Goal: Task Accomplishment & Management: Complete application form

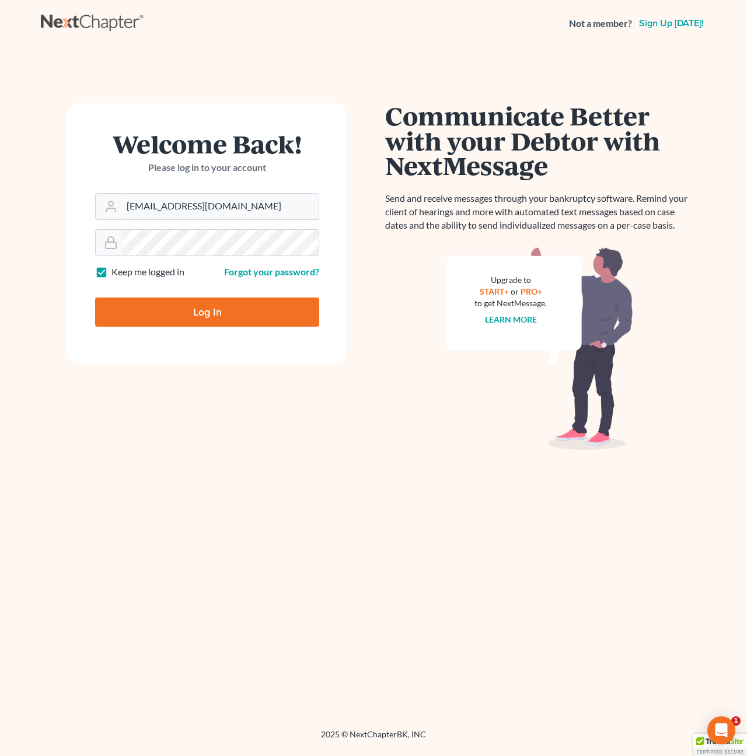
type input "[EMAIL_ADDRESS][DOMAIN_NAME]"
click at [222, 302] on input "Log In" at bounding box center [207, 312] width 224 height 29
type input "Thinking..."
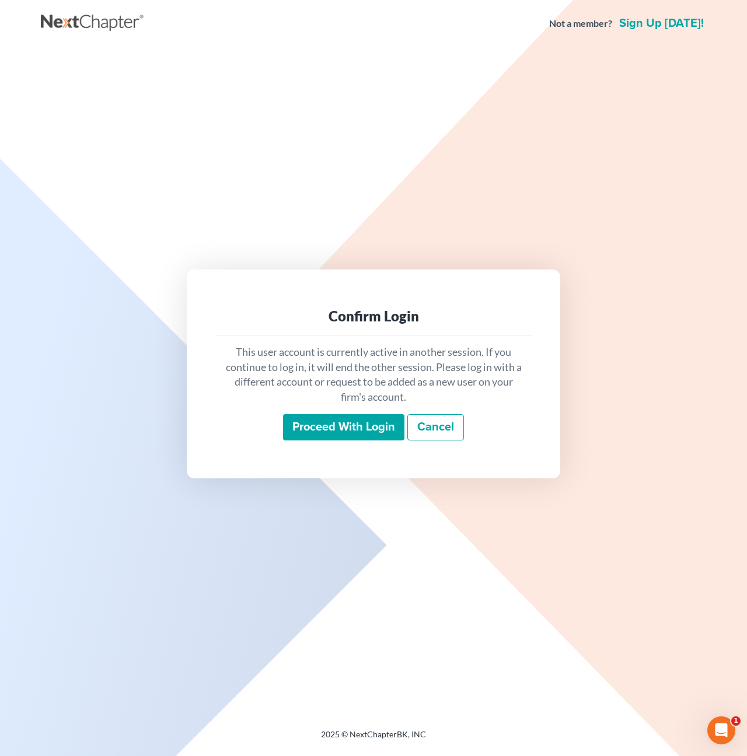
click at [327, 428] on input "Proceed with login" at bounding box center [343, 427] width 121 height 27
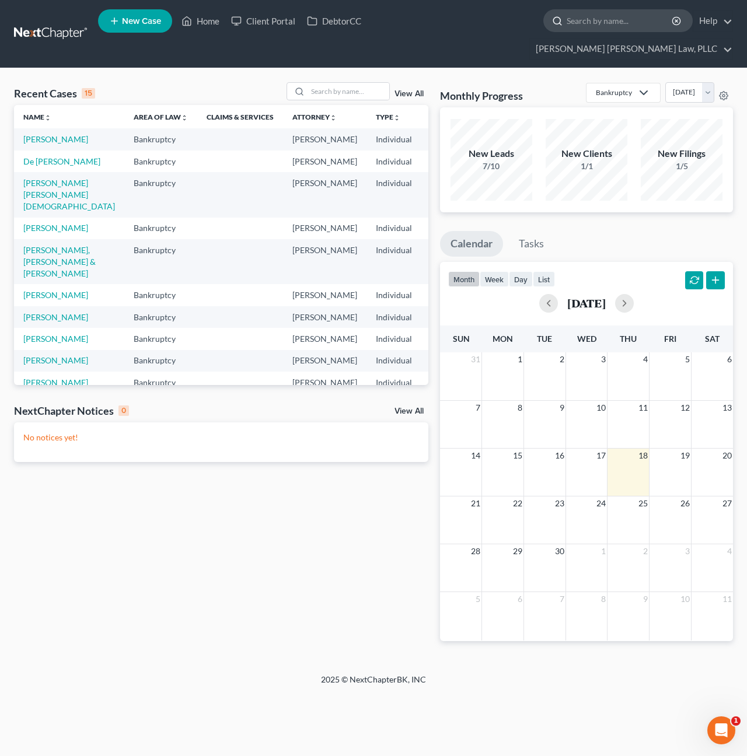
click at [567, 24] on input "search" at bounding box center [620, 21] width 107 height 22
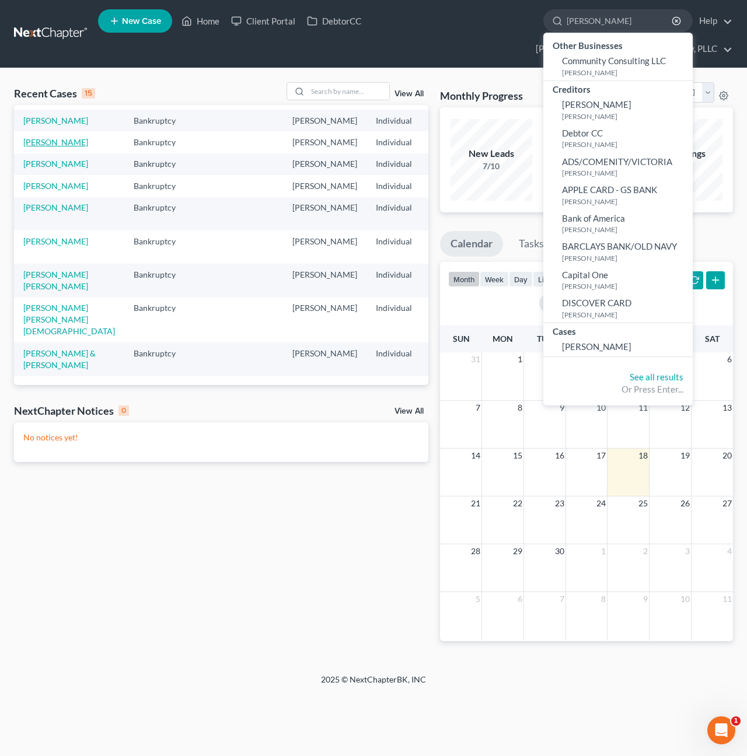
scroll to position [226, 0]
type input "[PERSON_NAME]"
click at [36, 147] on link "[PERSON_NAME]" at bounding box center [55, 142] width 65 height 10
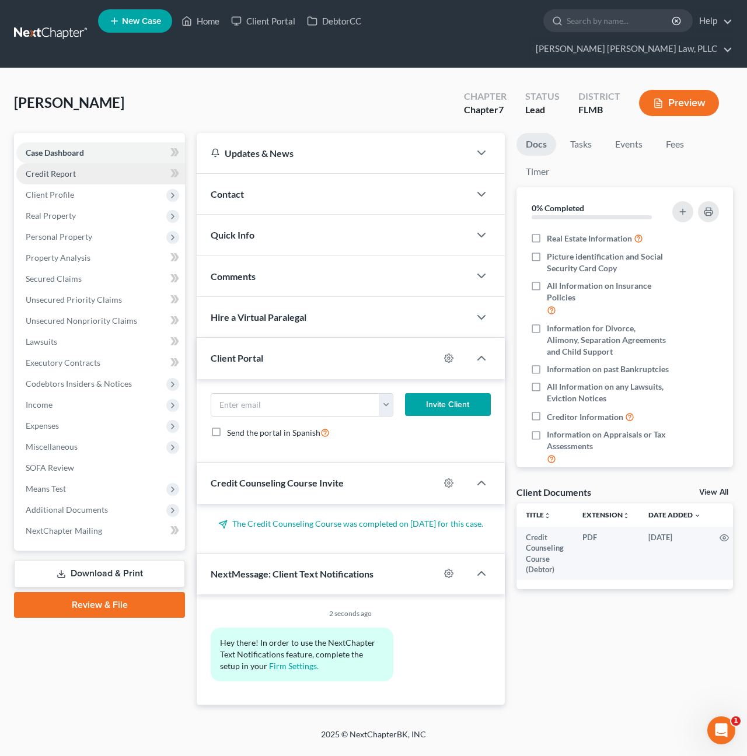
click at [74, 163] on link "Credit Report" at bounding box center [100, 173] width 169 height 21
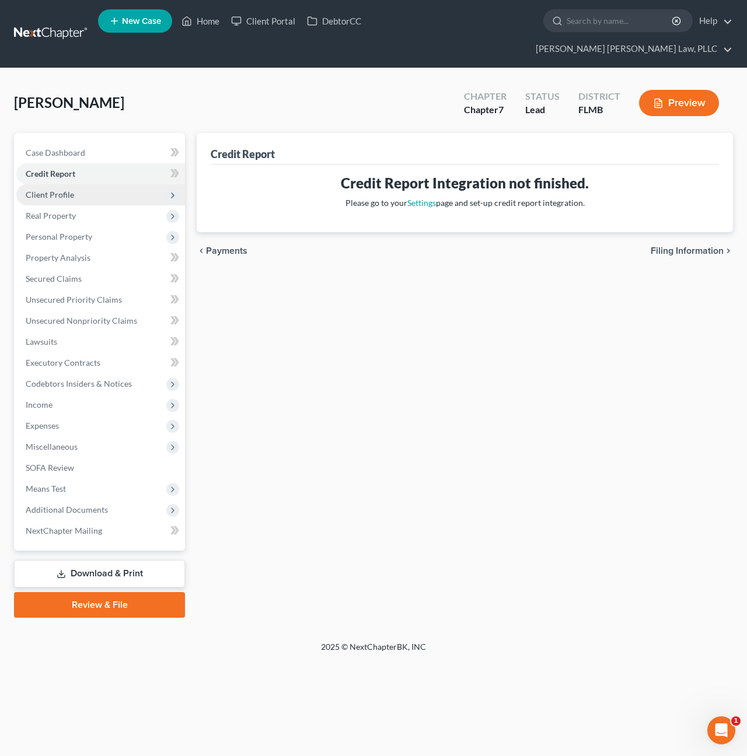
click at [84, 184] on span "Client Profile" at bounding box center [100, 194] width 169 height 21
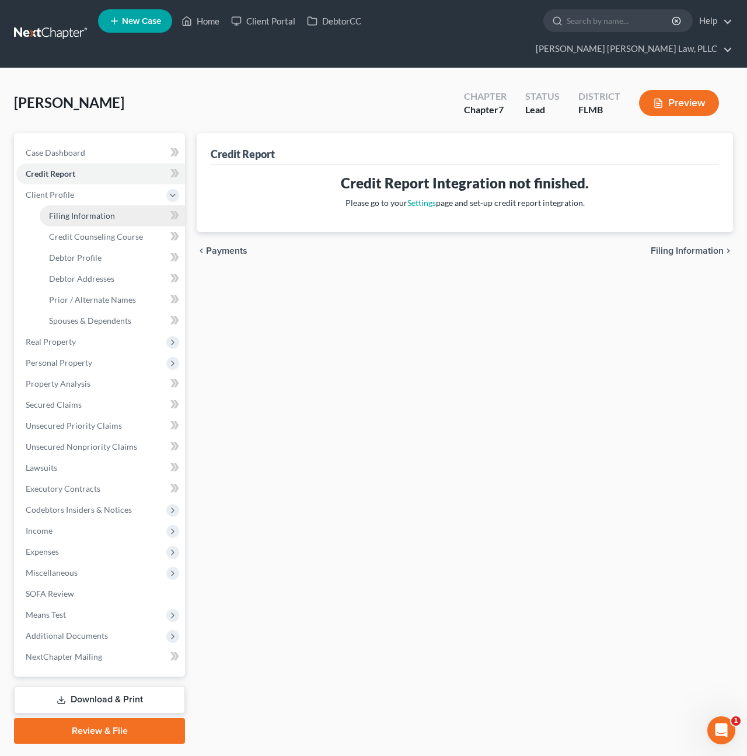
click at [85, 211] on span "Filing Information" at bounding box center [82, 216] width 66 height 10
select select "1"
select select "0"
select select "9"
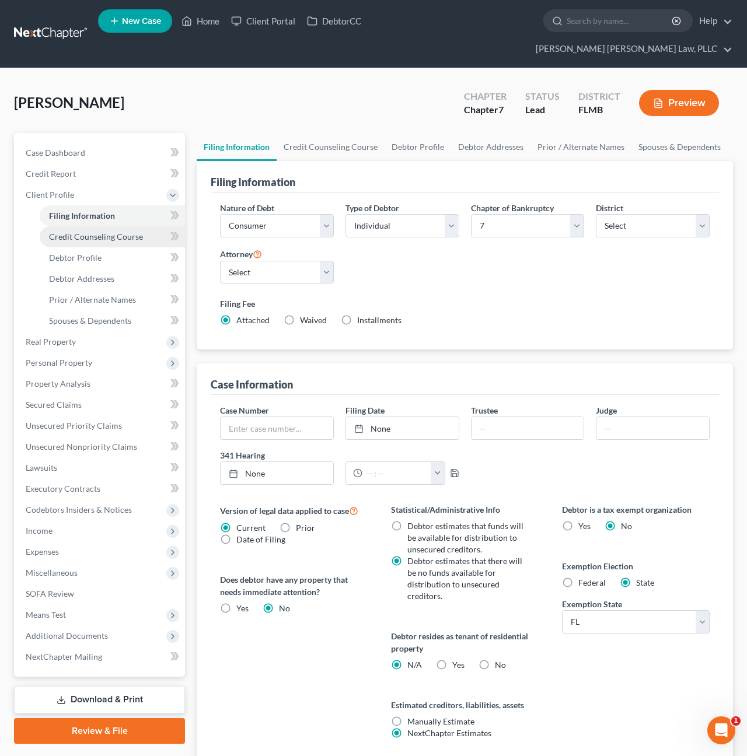
click at [85, 232] on span "Credit Counseling Course" at bounding box center [96, 237] width 94 height 10
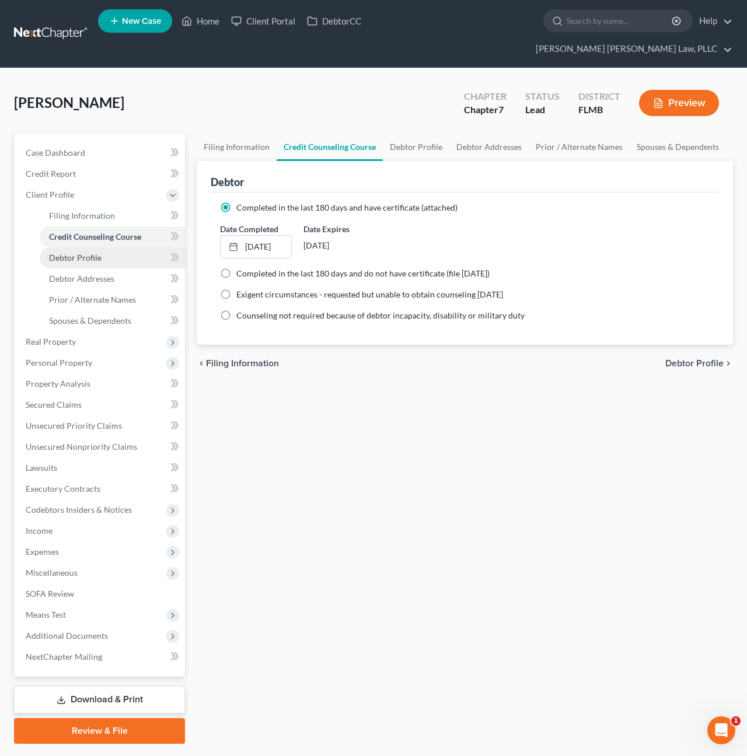
click at [85, 253] on span "Debtor Profile" at bounding box center [75, 258] width 53 height 10
select select "0"
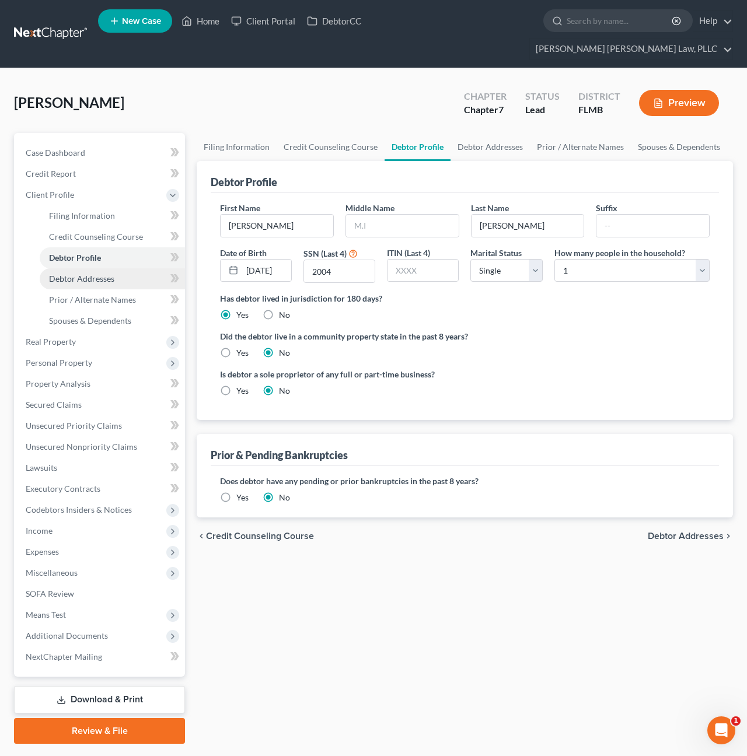
click at [86, 274] on span "Debtor Addresses" at bounding box center [81, 279] width 65 height 10
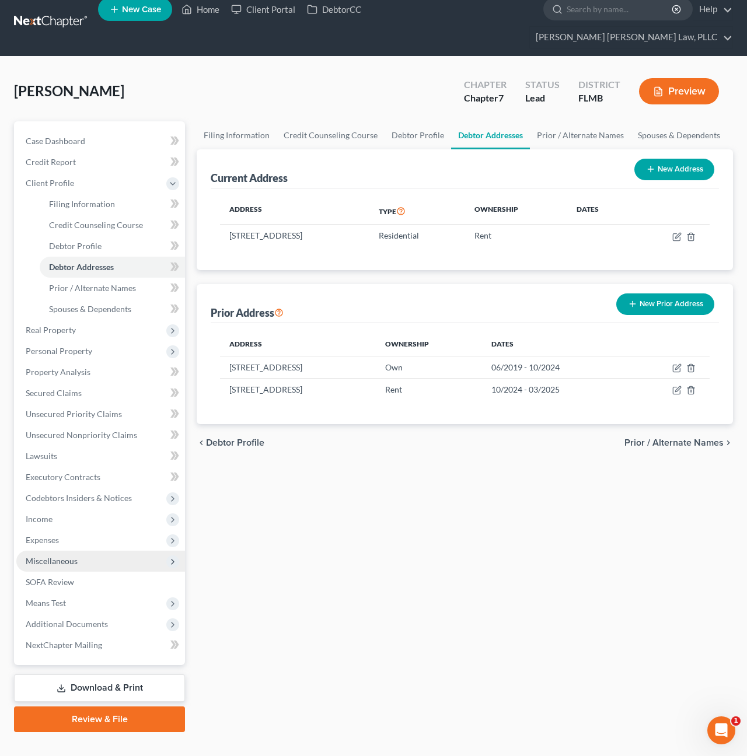
scroll to position [11, 0]
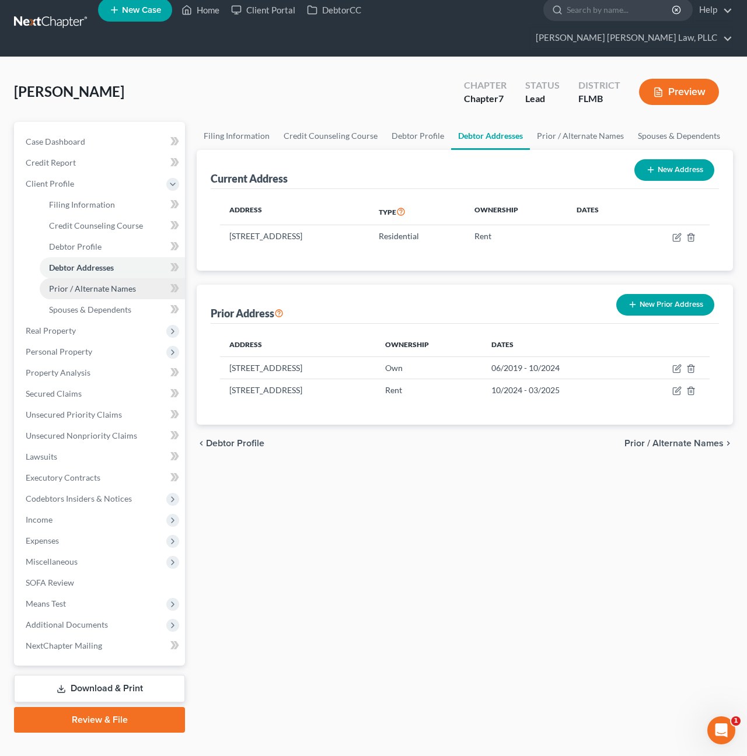
click at [104, 278] on link "Prior / Alternate Names" at bounding box center [112, 288] width 145 height 21
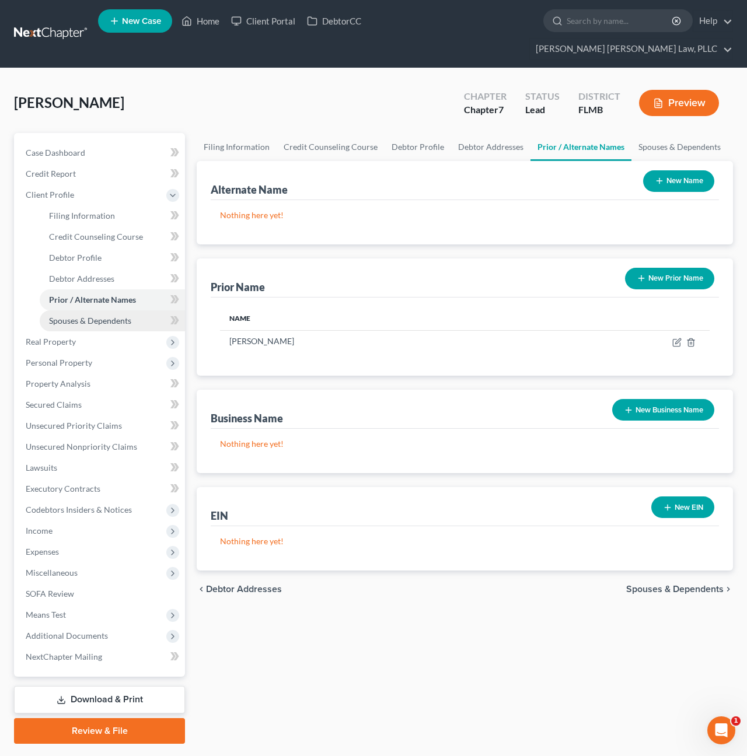
click at [103, 316] on span "Spouses & Dependents" at bounding box center [90, 321] width 82 height 10
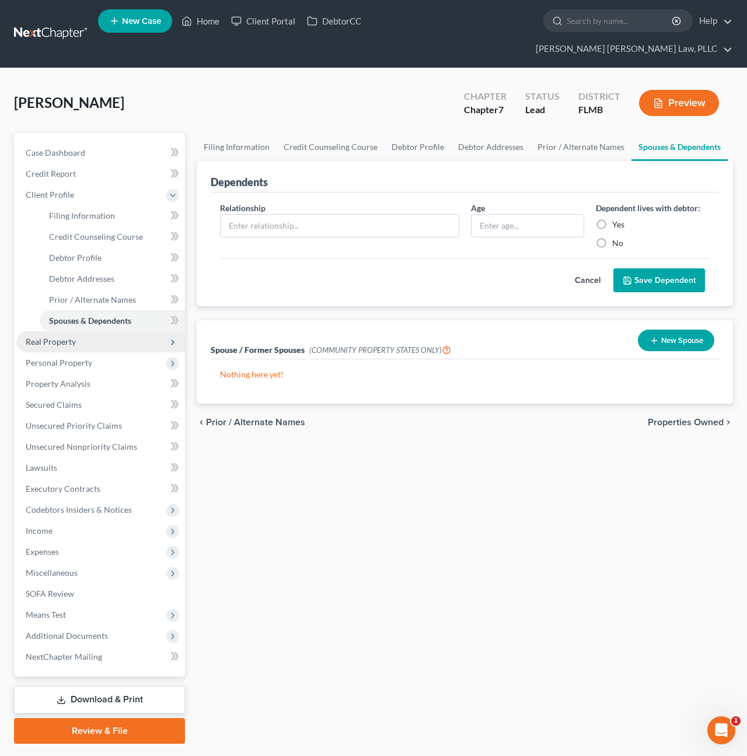
click at [94, 332] on span "Real Property" at bounding box center [100, 342] width 169 height 21
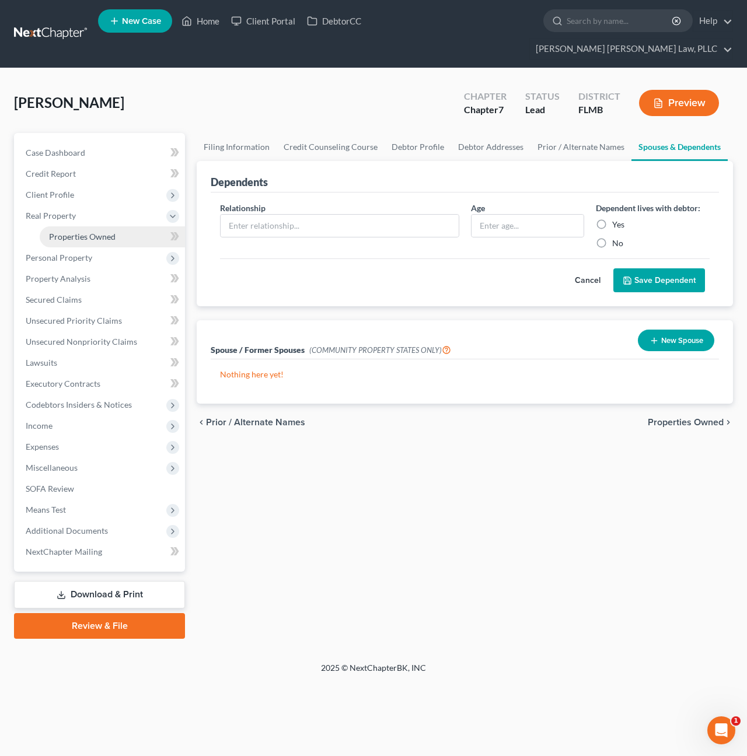
click at [90, 226] on link "Properties Owned" at bounding box center [112, 236] width 145 height 21
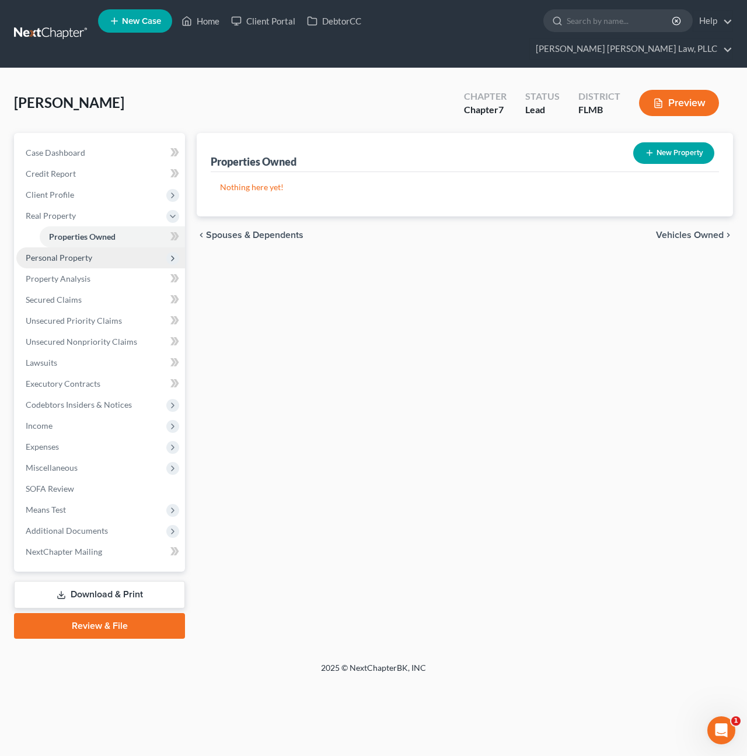
click at [90, 247] on span "Personal Property" at bounding box center [100, 257] width 169 height 21
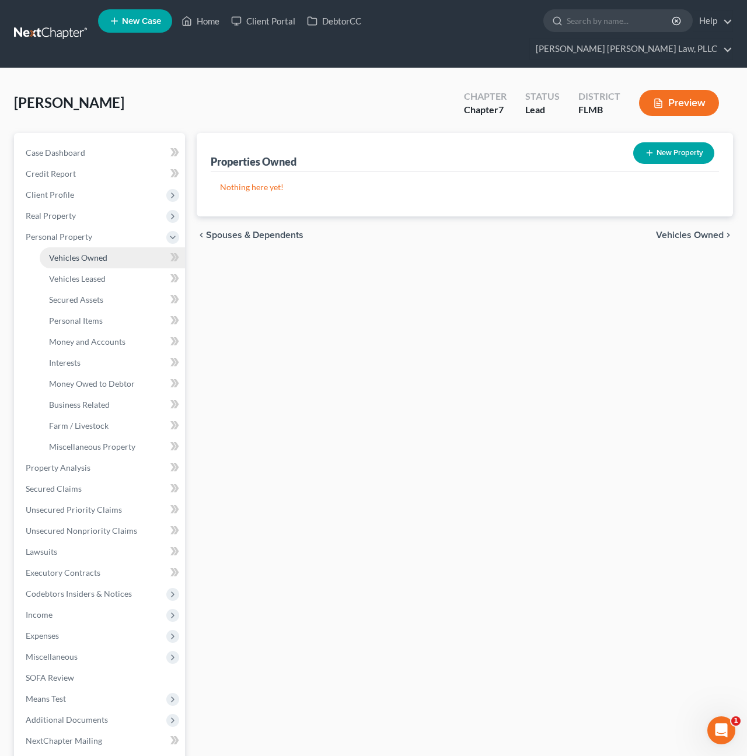
click at [87, 253] on span "Vehicles Owned" at bounding box center [78, 258] width 58 height 10
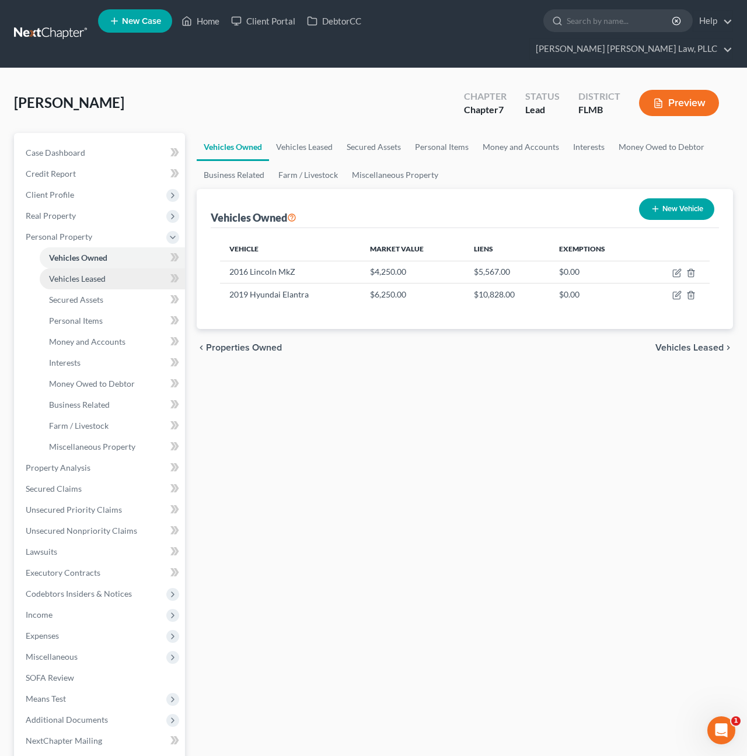
click at [88, 274] on span "Vehicles Leased" at bounding box center [77, 279] width 57 height 10
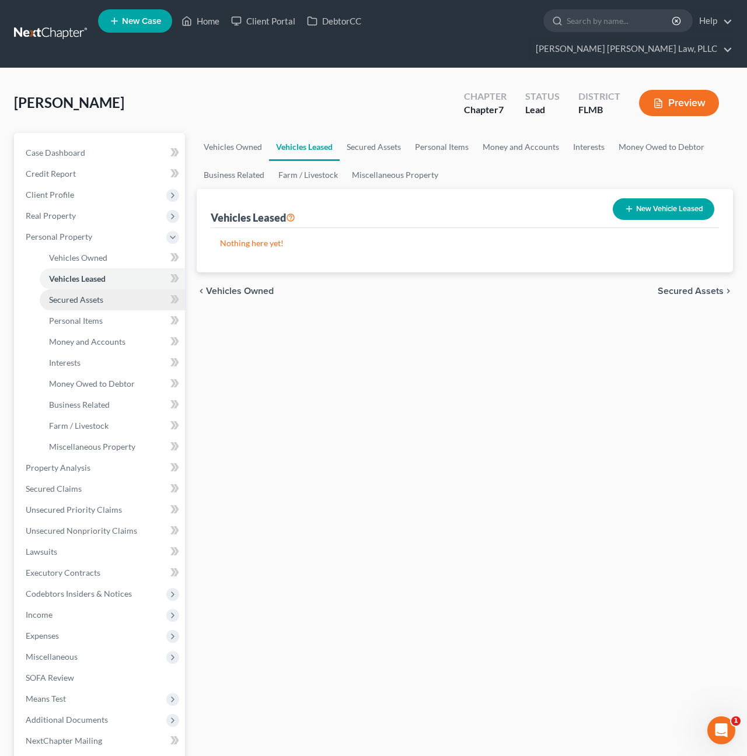
click at [88, 295] on span "Secured Assets" at bounding box center [76, 300] width 54 height 10
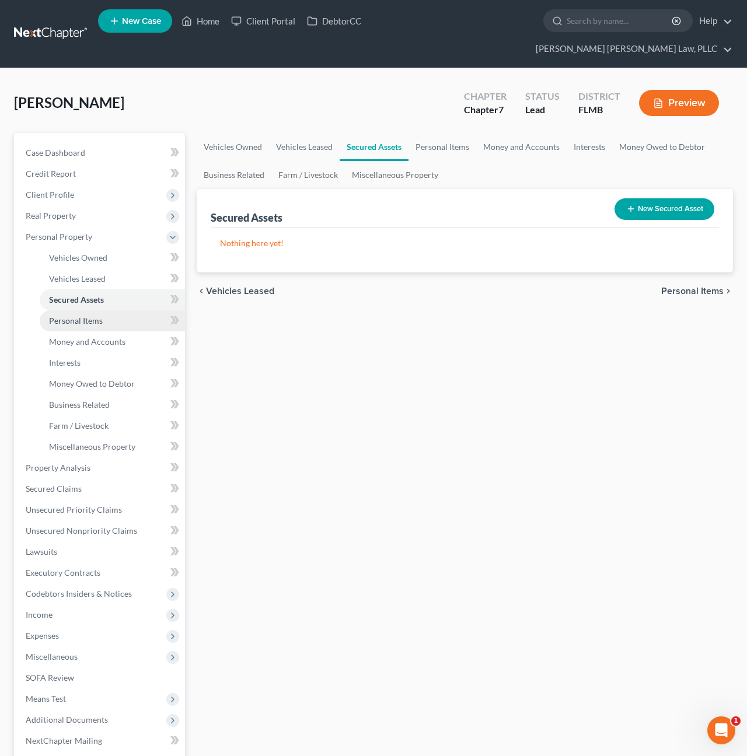
click at [89, 316] on span "Personal Items" at bounding box center [76, 321] width 54 height 10
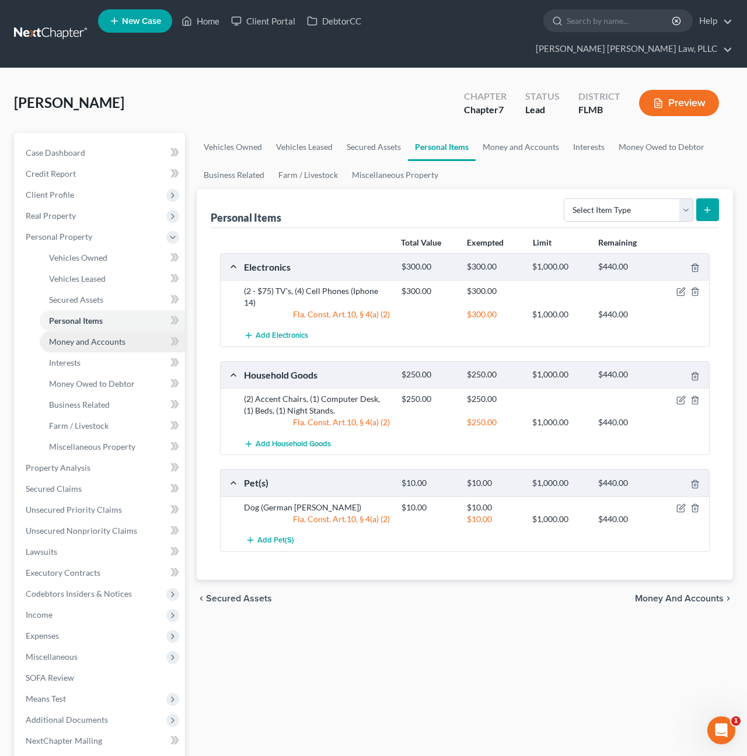
click at [89, 337] on span "Money and Accounts" at bounding box center [87, 342] width 76 height 10
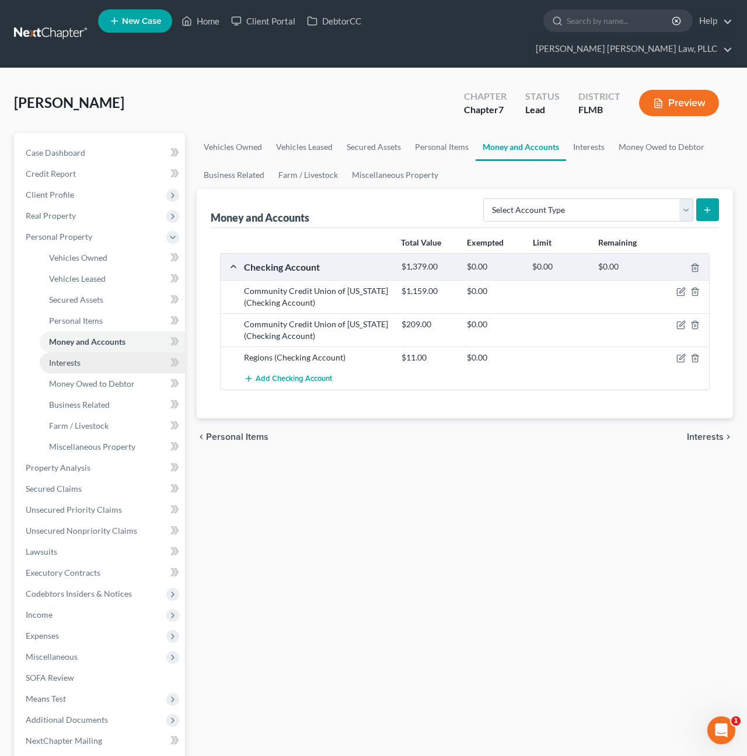
click at [89, 353] on link "Interests" at bounding box center [112, 363] width 145 height 21
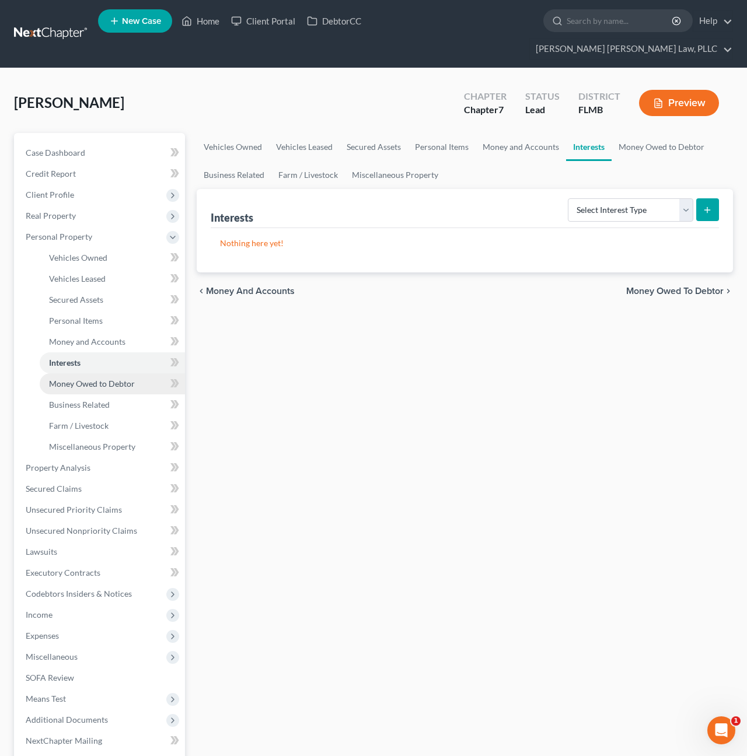
click at [90, 379] on span "Money Owed to Debtor" at bounding box center [92, 384] width 86 height 10
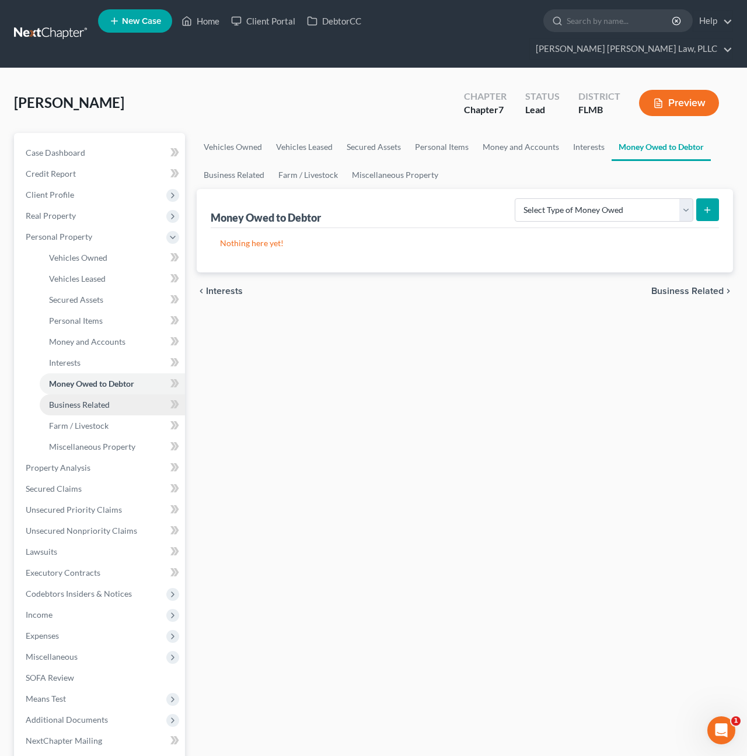
click at [94, 395] on link "Business Related" at bounding box center [112, 405] width 145 height 21
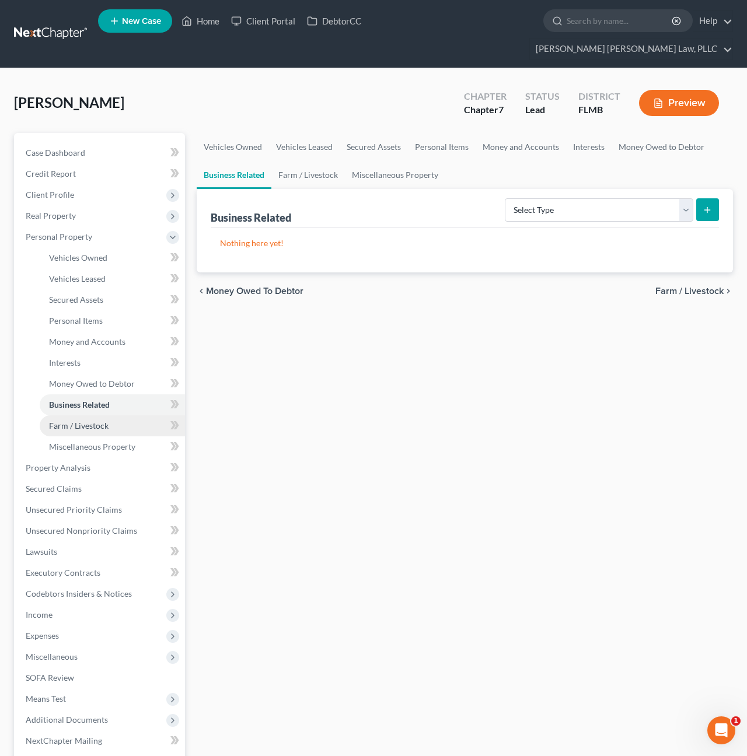
click at [96, 421] on span "Farm / Livestock" at bounding box center [79, 426] width 60 height 10
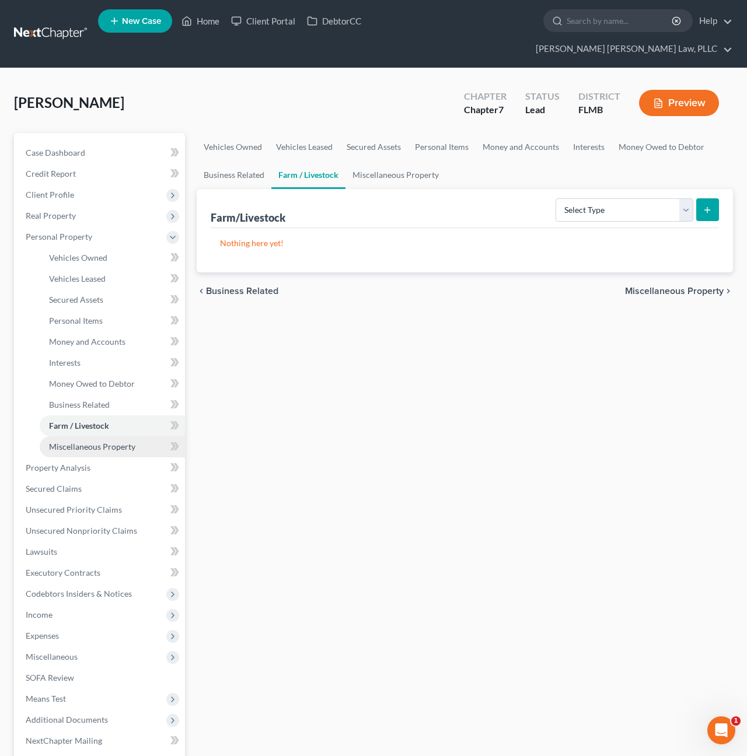
click at [97, 442] on span "Miscellaneous Property" at bounding box center [92, 447] width 86 height 10
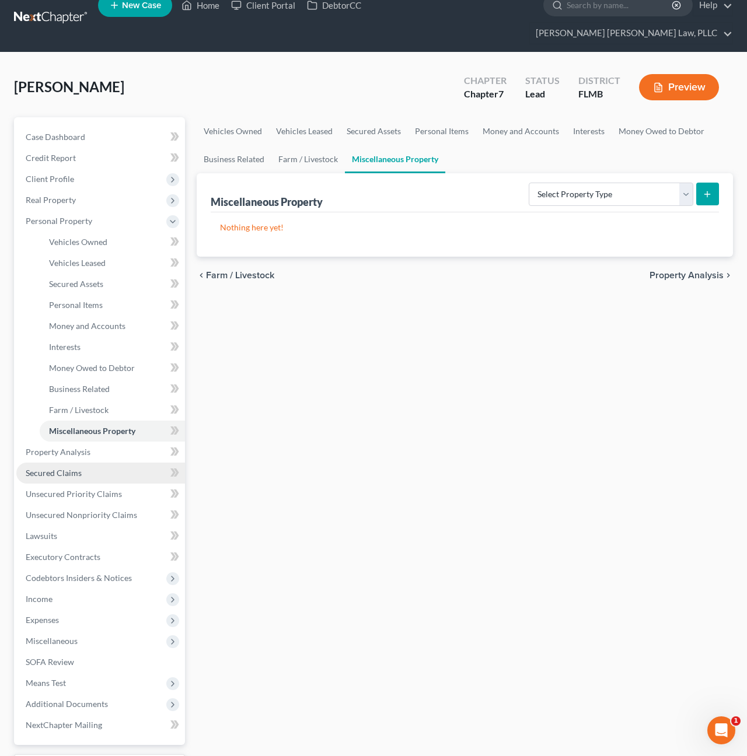
click at [95, 463] on link "Secured Claims" at bounding box center [100, 473] width 169 height 21
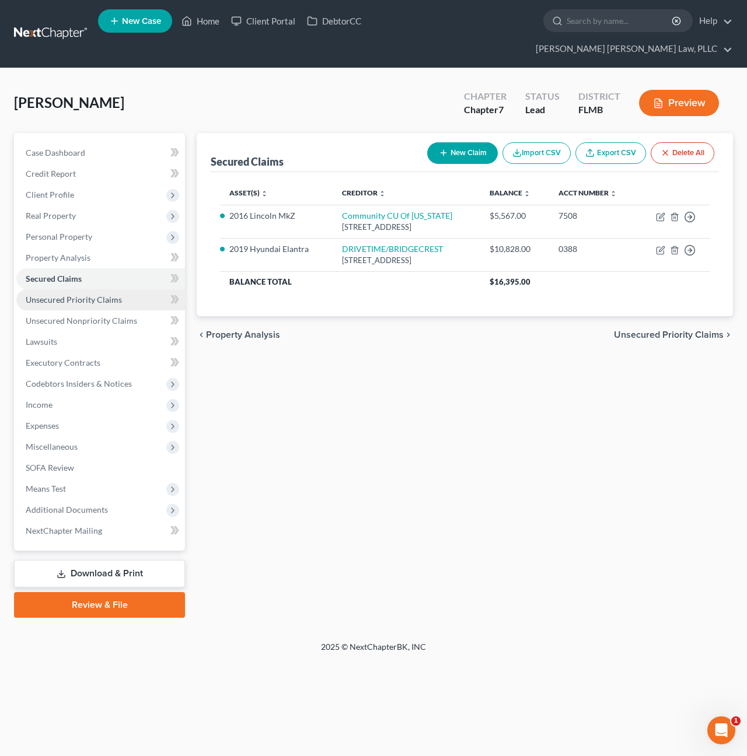
click at [90, 295] on span "Unsecured Priority Claims" at bounding box center [74, 300] width 96 height 10
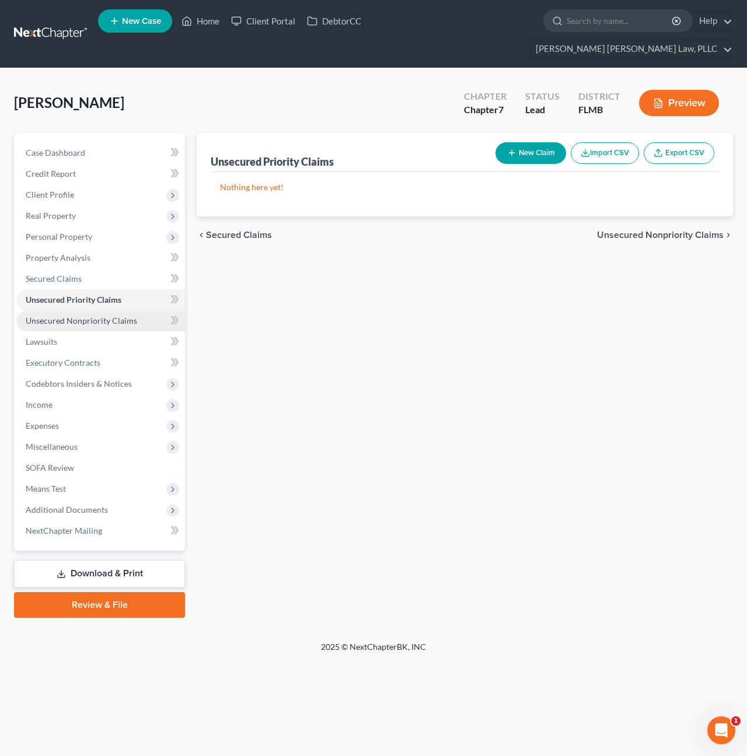
click at [92, 316] on span "Unsecured Nonpriority Claims" at bounding box center [81, 321] width 111 height 10
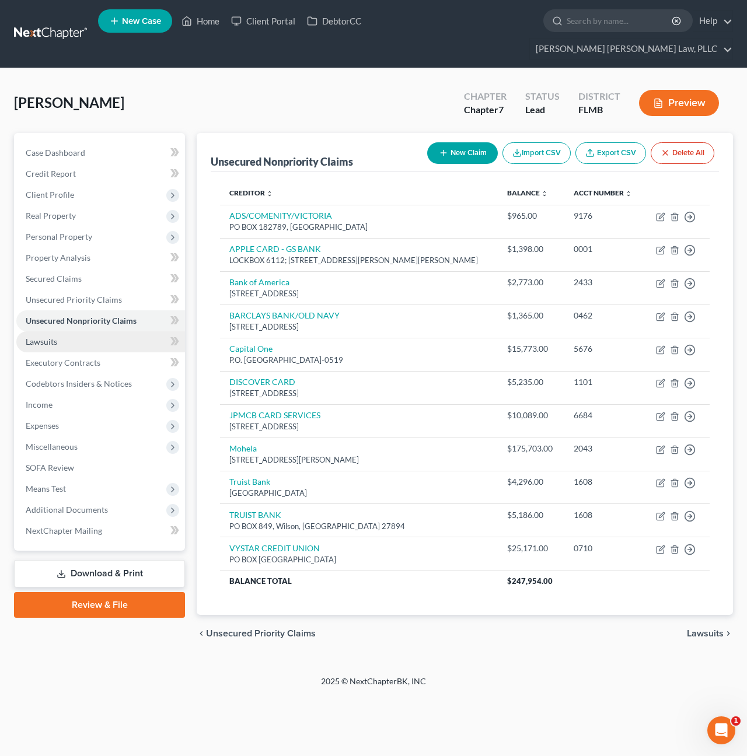
click at [92, 332] on link "Lawsuits" at bounding box center [100, 342] width 169 height 21
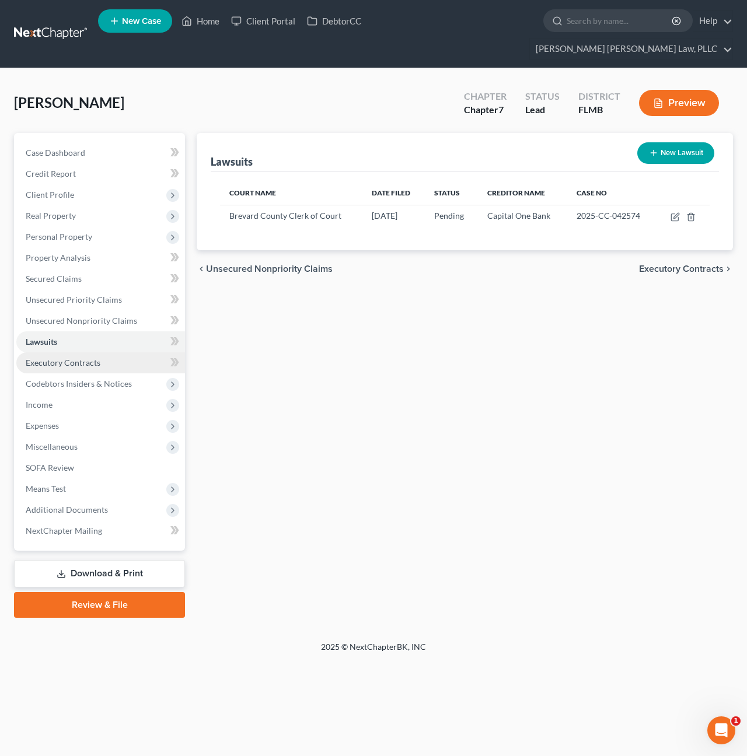
click at [92, 358] on span "Executory Contracts" at bounding box center [63, 363] width 75 height 10
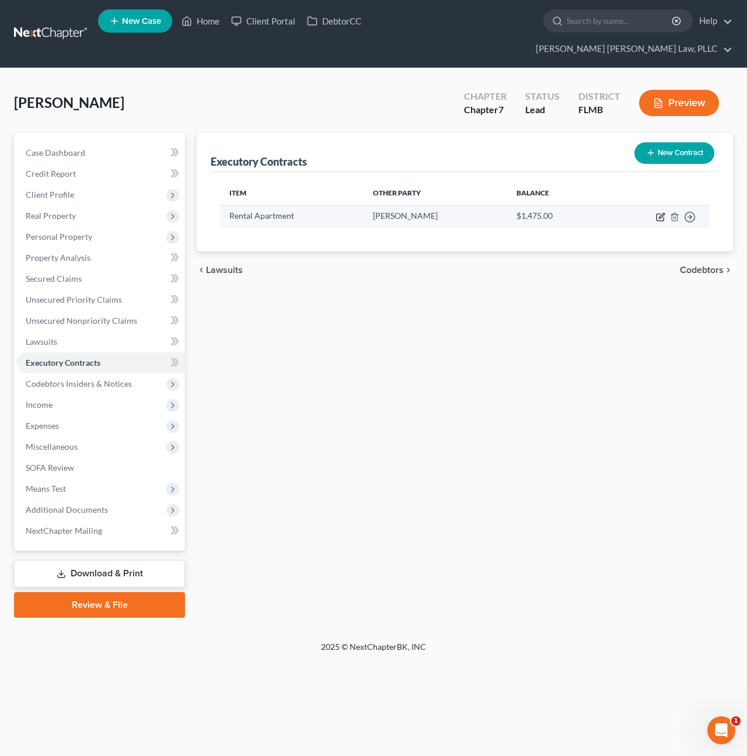
click at [660, 212] on icon "button" at bounding box center [660, 216] width 9 height 9
select select "3"
select select "9"
select select "0"
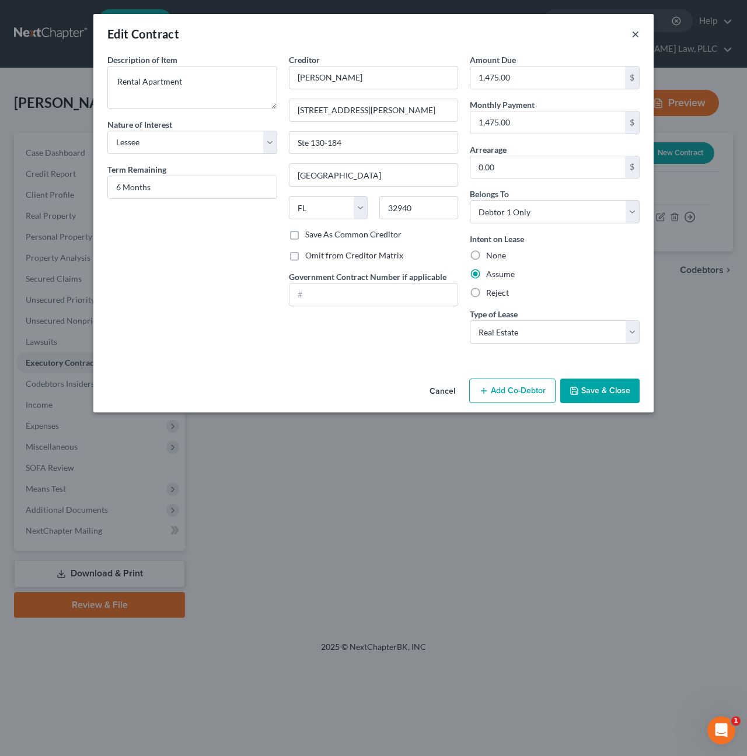
click at [636, 36] on button "×" at bounding box center [635, 34] width 8 height 14
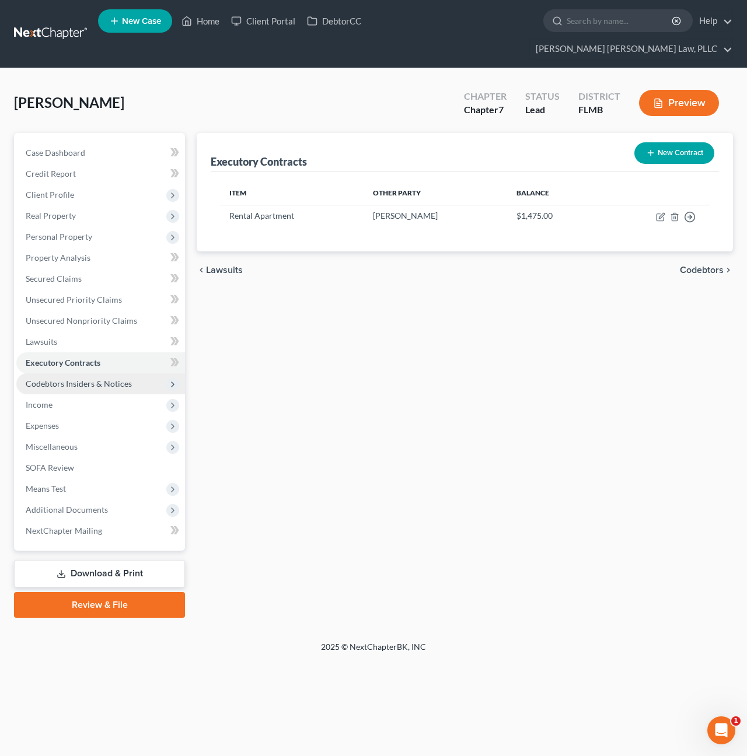
click at [45, 379] on span "Codebtors Insiders & Notices" at bounding box center [79, 384] width 106 height 10
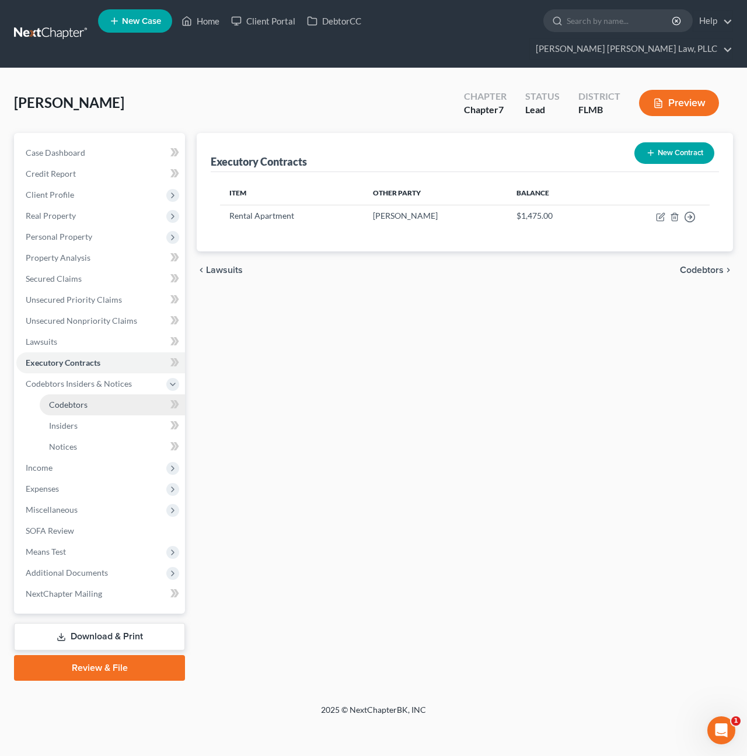
click at [72, 400] on span "Codebtors" at bounding box center [68, 405] width 39 height 10
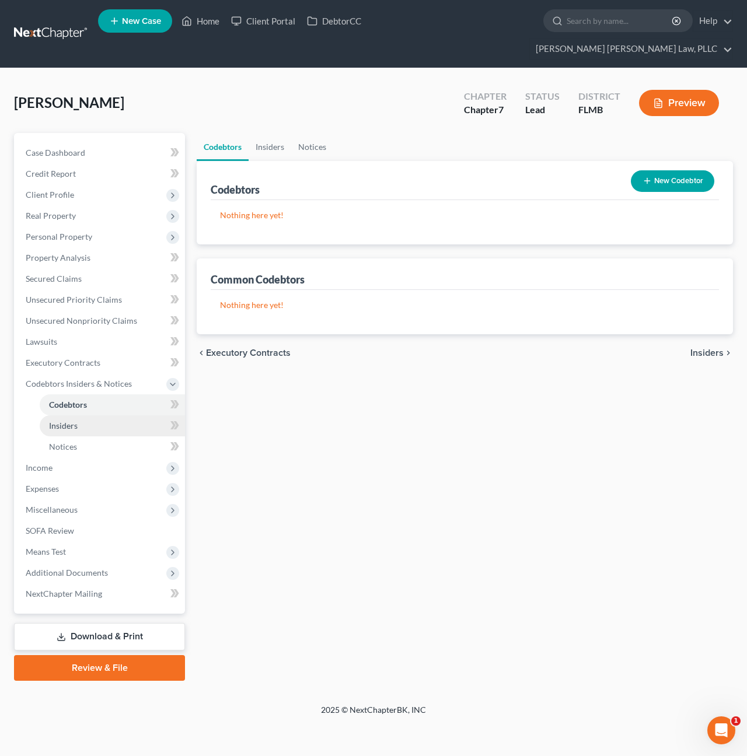
click at [72, 421] on span "Insiders" at bounding box center [63, 426] width 29 height 10
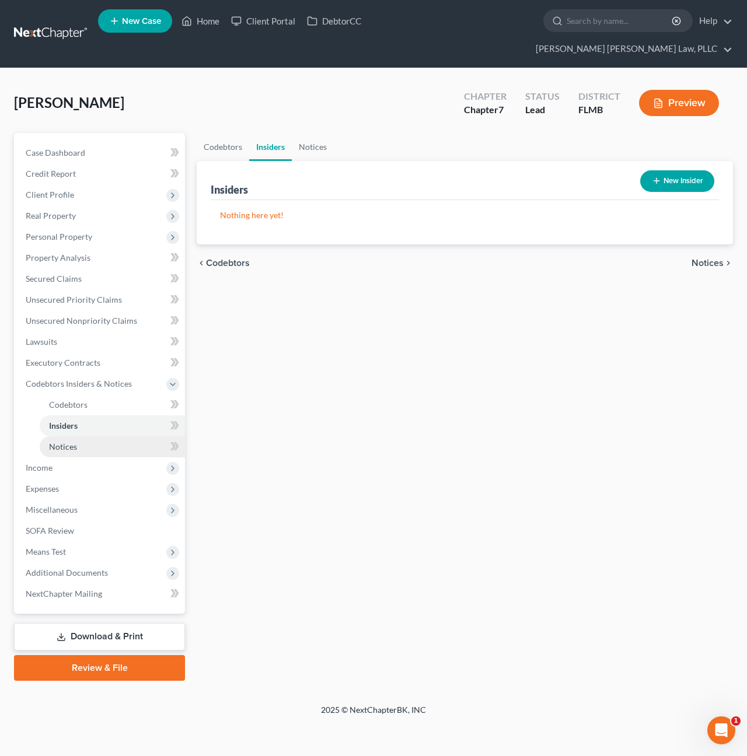
click at [72, 442] on span "Notices" at bounding box center [63, 447] width 28 height 10
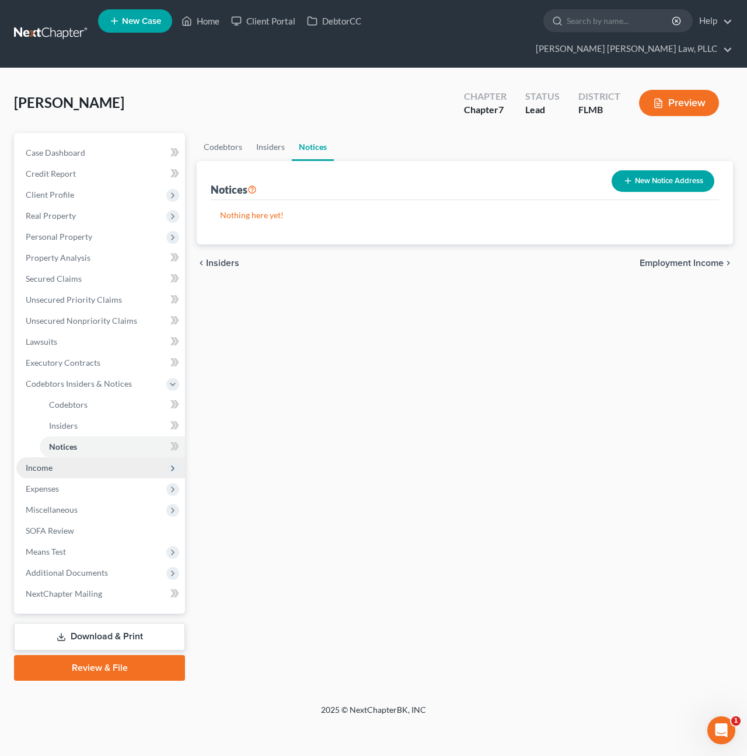
click at [68, 458] on span "Income" at bounding box center [100, 468] width 169 height 21
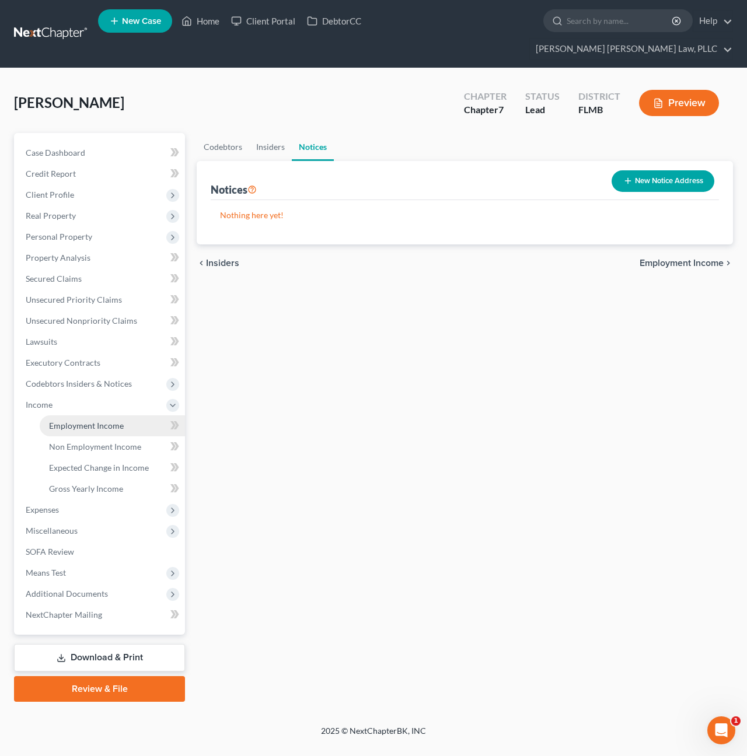
click at [83, 421] on span "Employment Income" at bounding box center [86, 426] width 75 height 10
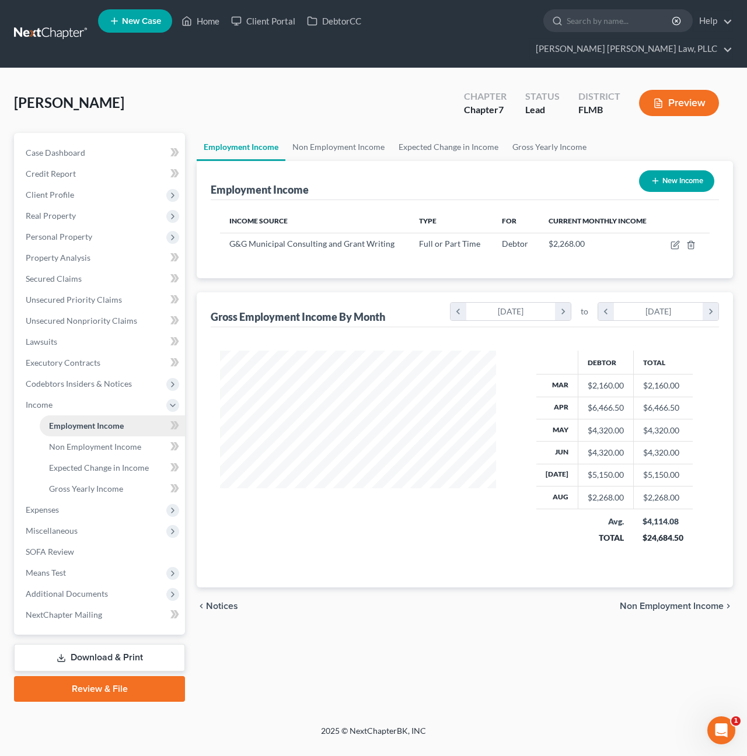
scroll to position [209, 299]
click at [84, 442] on span "Non Employment Income" at bounding box center [95, 447] width 92 height 10
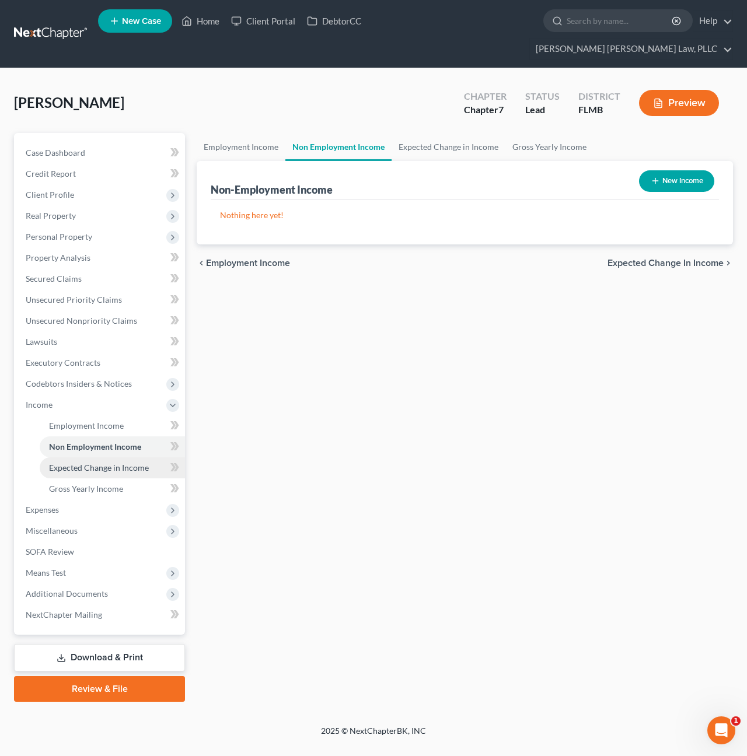
click at [85, 463] on span "Expected Change in Income" at bounding box center [99, 468] width 100 height 10
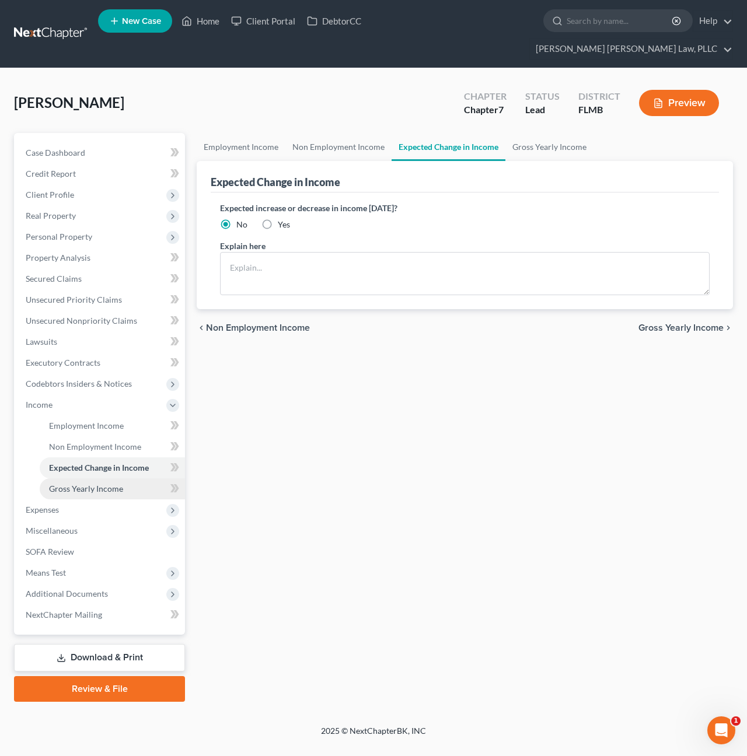
click at [88, 484] on span "Gross Yearly Income" at bounding box center [86, 489] width 74 height 10
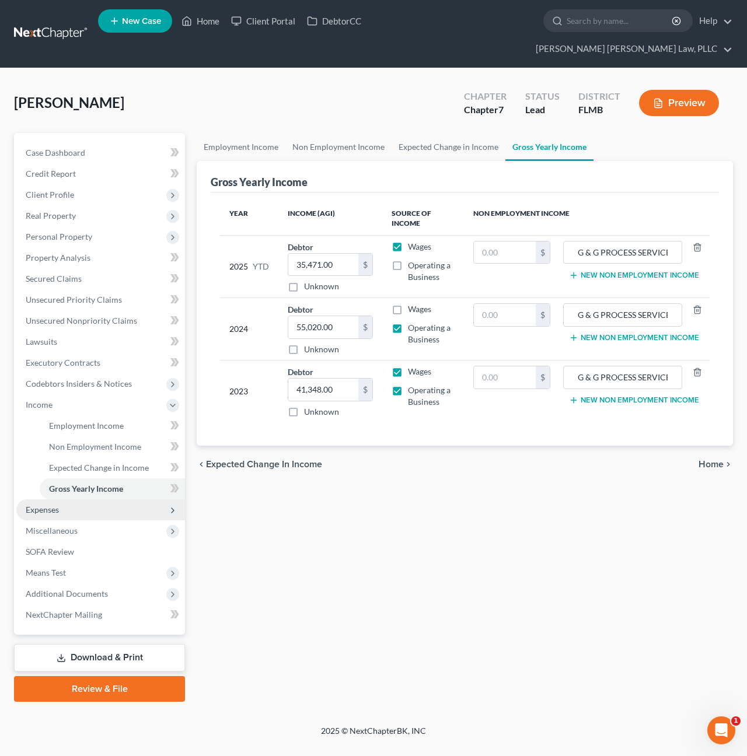
click at [84, 500] on span "Expenses" at bounding box center [100, 510] width 169 height 21
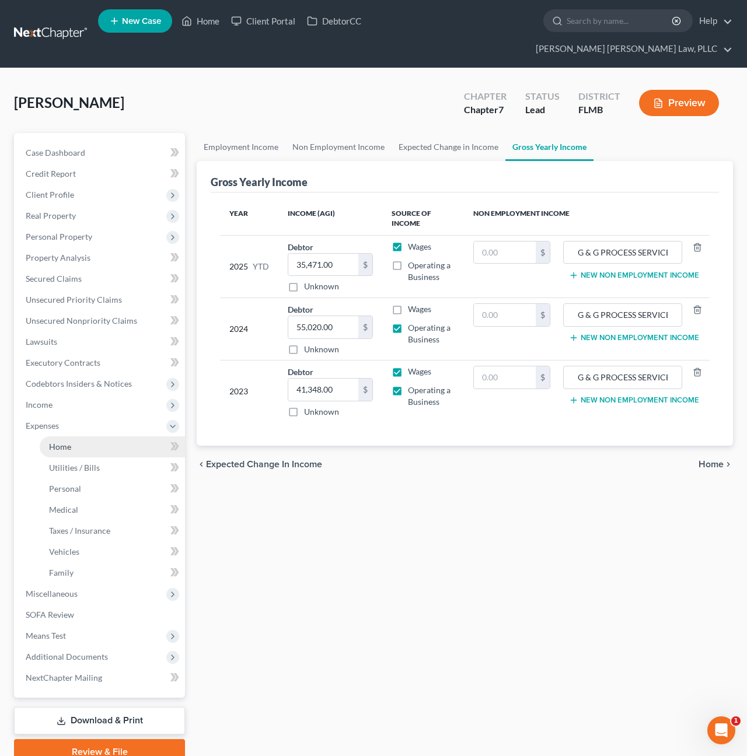
click at [80, 437] on link "Home" at bounding box center [112, 447] width 145 height 21
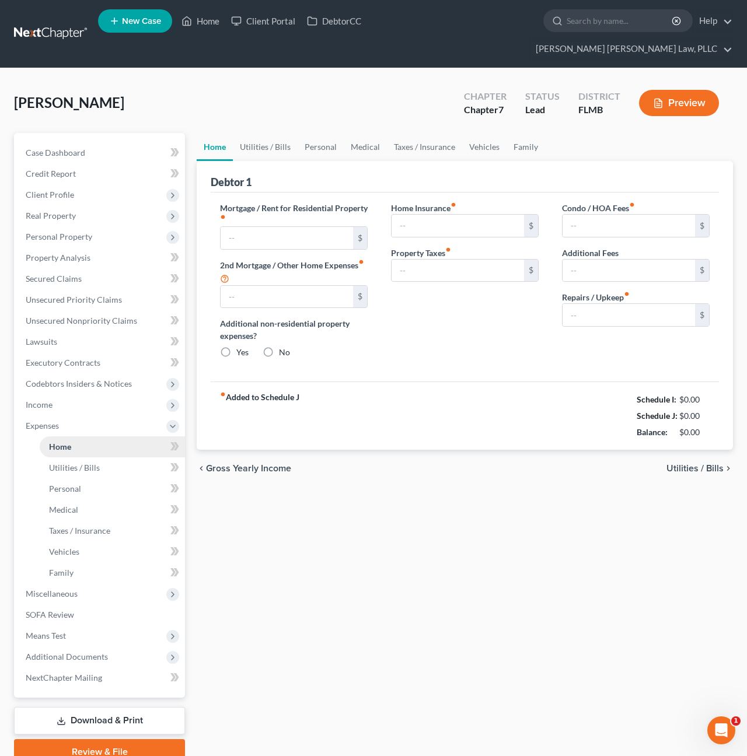
type input "1,475.00"
type input "0.00"
radio input "true"
type input "0.00"
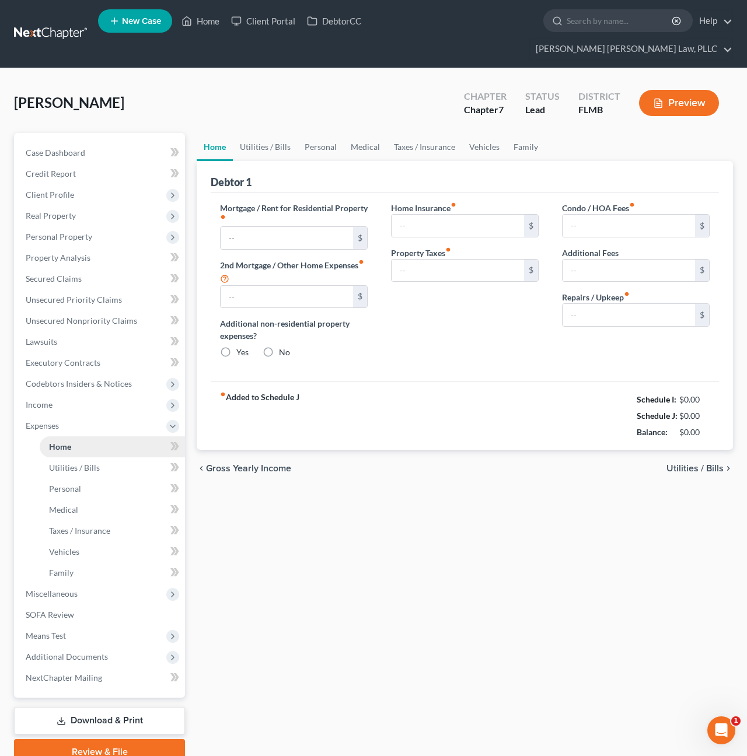
type input "0.00"
type input "50.00"
click at [82, 463] on span "Utilities / Bills" at bounding box center [74, 468] width 51 height 10
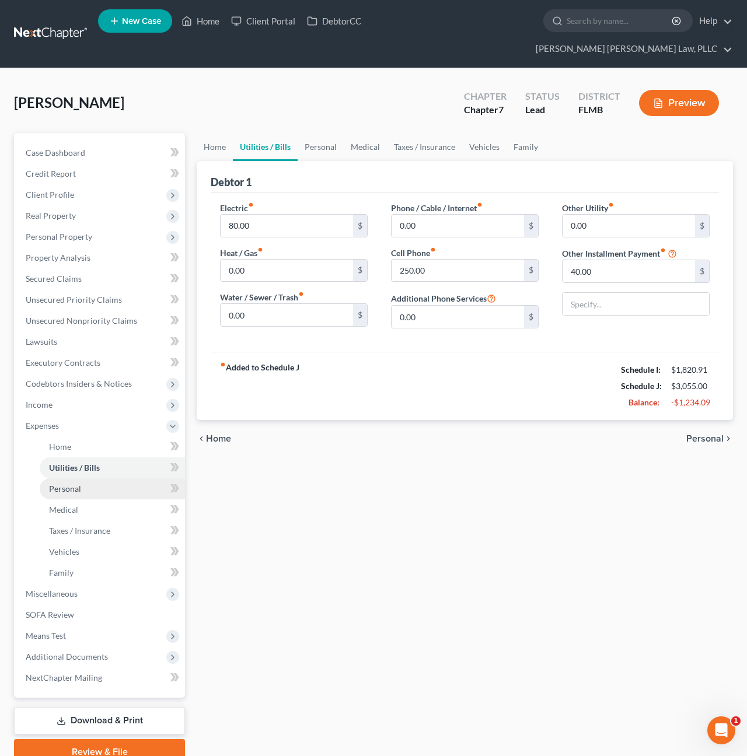
click at [84, 479] on link "Personal" at bounding box center [112, 489] width 145 height 21
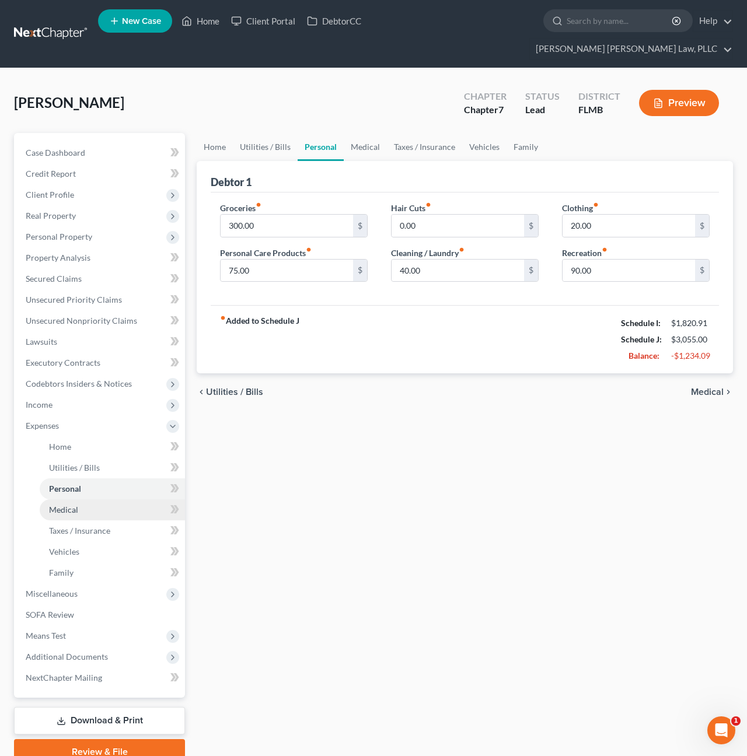
click at [86, 500] on link "Medical" at bounding box center [112, 510] width 145 height 21
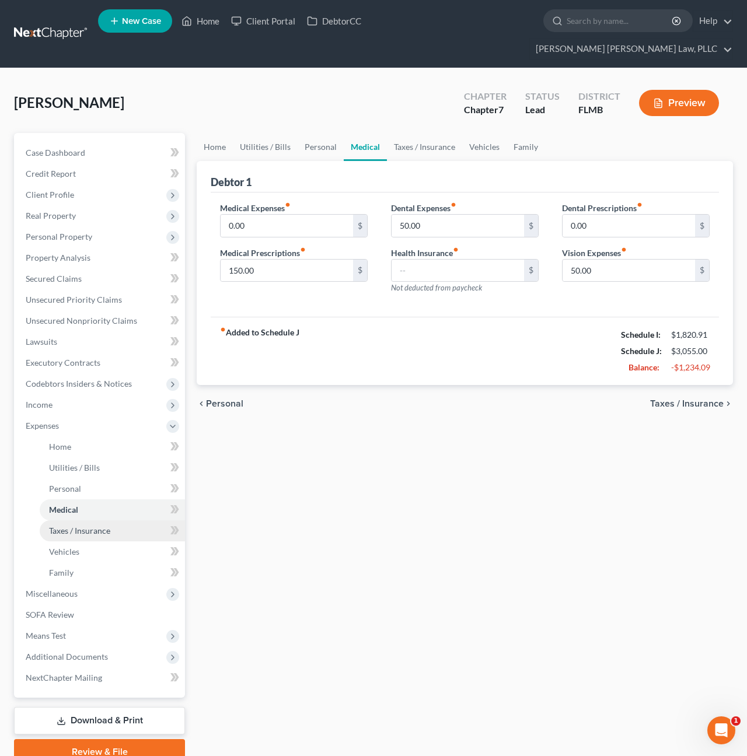
click at [87, 526] on span "Taxes / Insurance" at bounding box center [79, 531] width 61 height 10
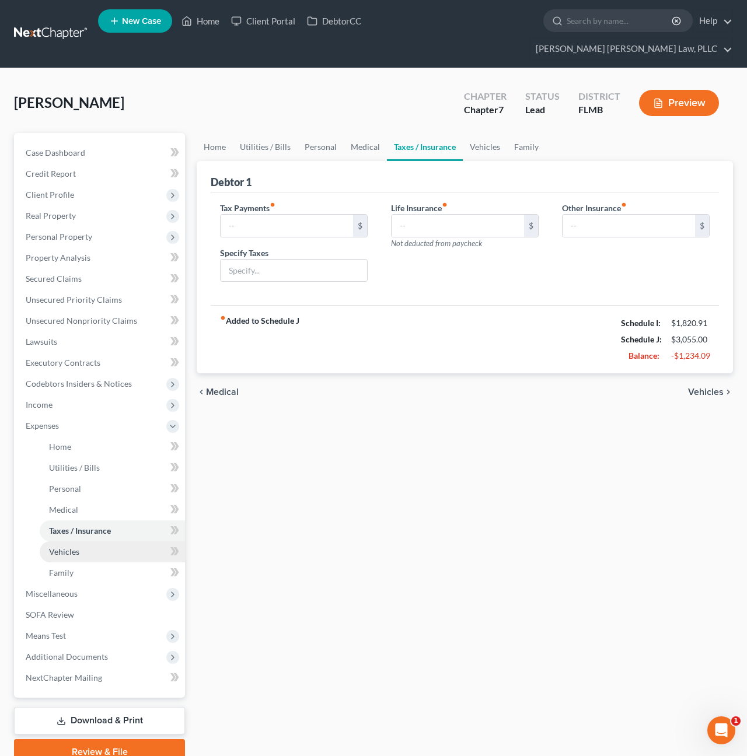
click at [87, 542] on link "Vehicles" at bounding box center [112, 552] width 145 height 21
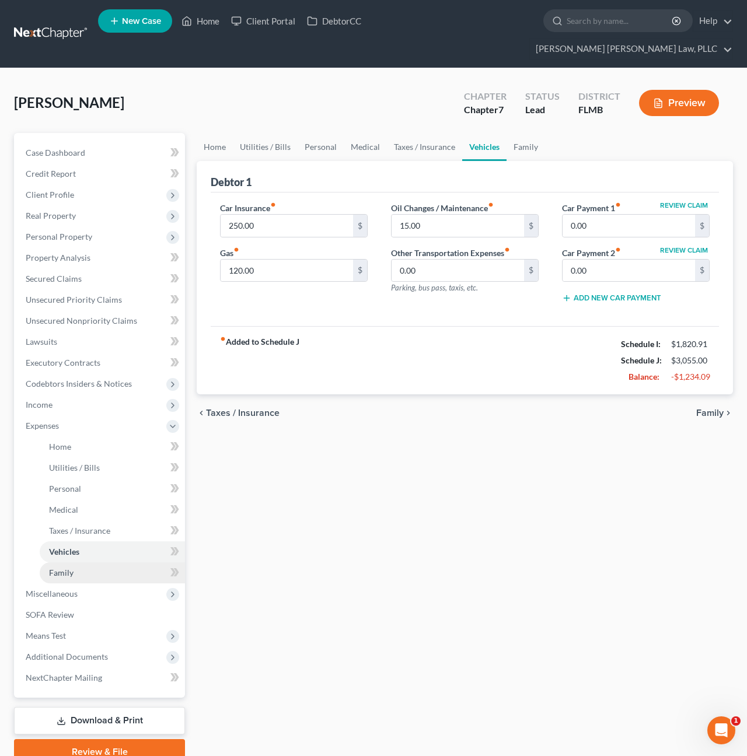
click at [87, 563] on link "Family" at bounding box center [112, 573] width 145 height 21
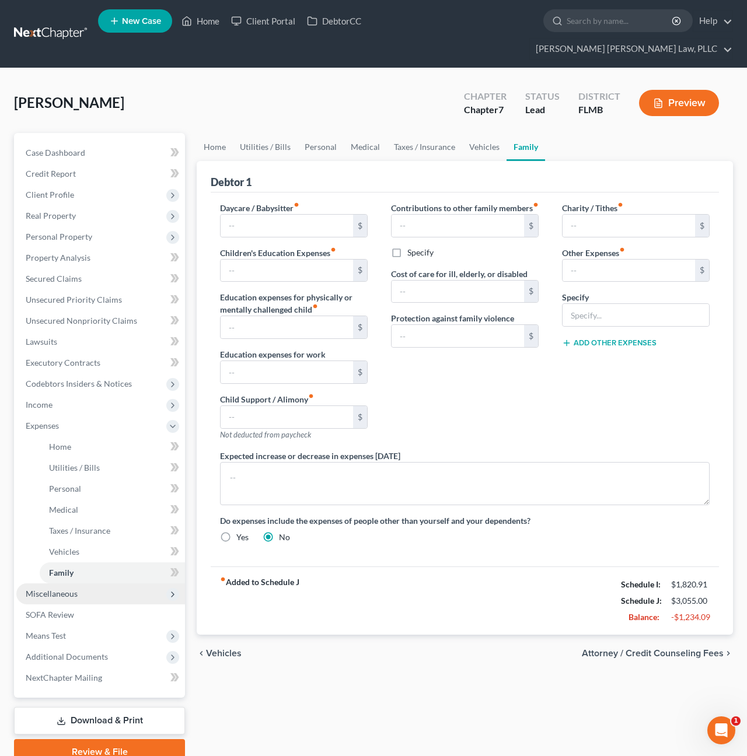
click at [82, 584] on span "Miscellaneous" at bounding box center [100, 594] width 169 height 21
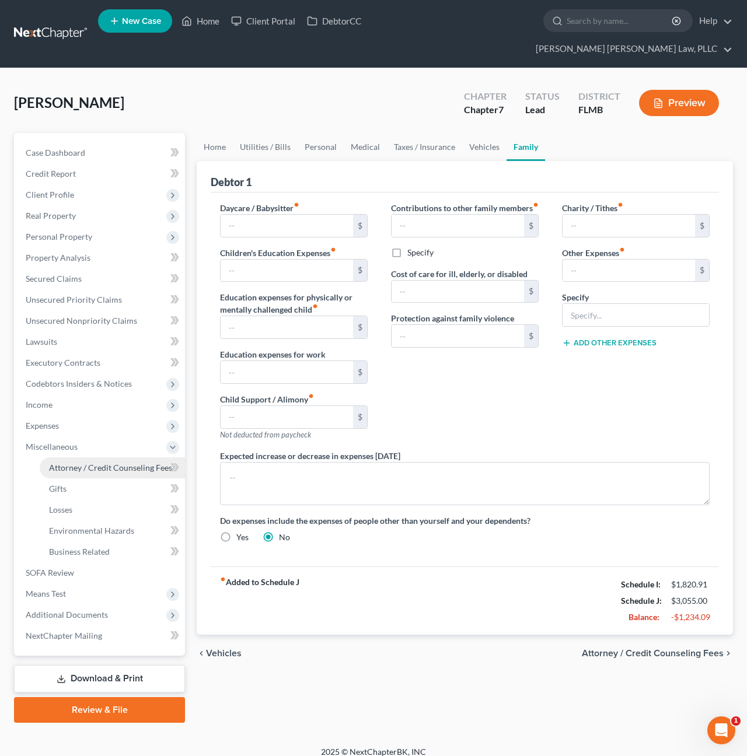
click at [80, 463] on span "Attorney / Credit Counseling Fees" at bounding box center [110, 468] width 123 height 10
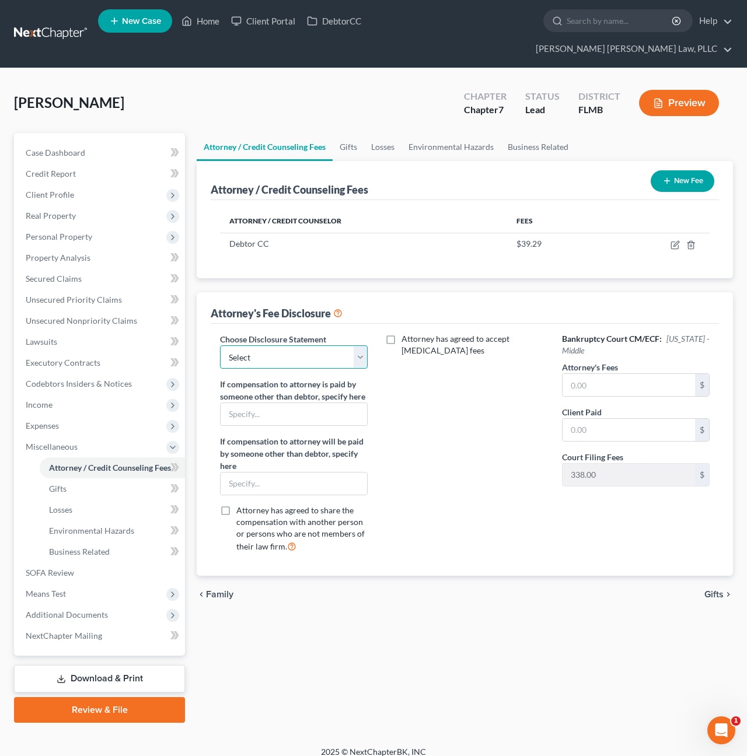
select select "0"
click at [609, 374] on input "text" at bounding box center [629, 385] width 132 height 22
type input "2,000"
click at [612, 419] on input "text" at bounding box center [629, 430] width 132 height 22
type input "2,000"
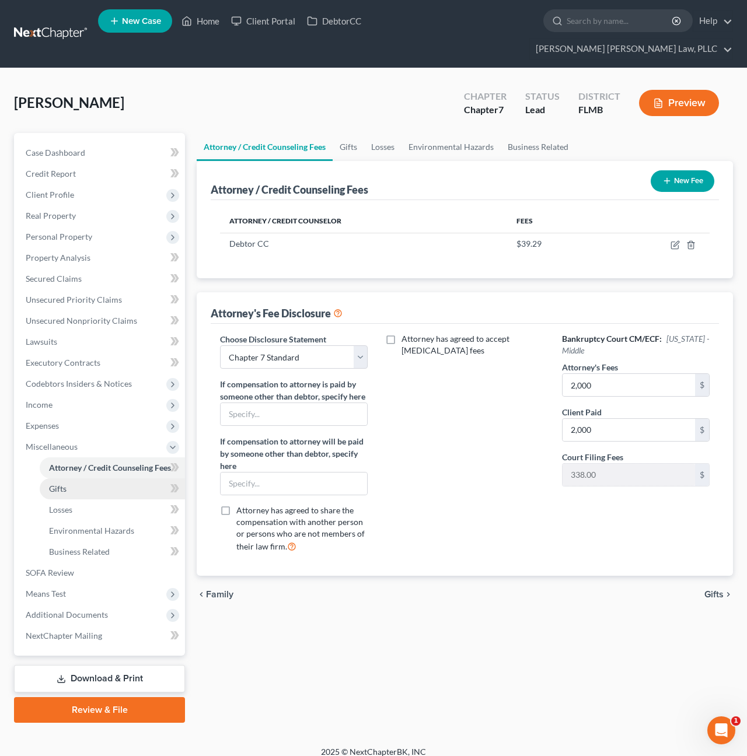
click at [109, 479] on link "Gifts" at bounding box center [112, 489] width 145 height 21
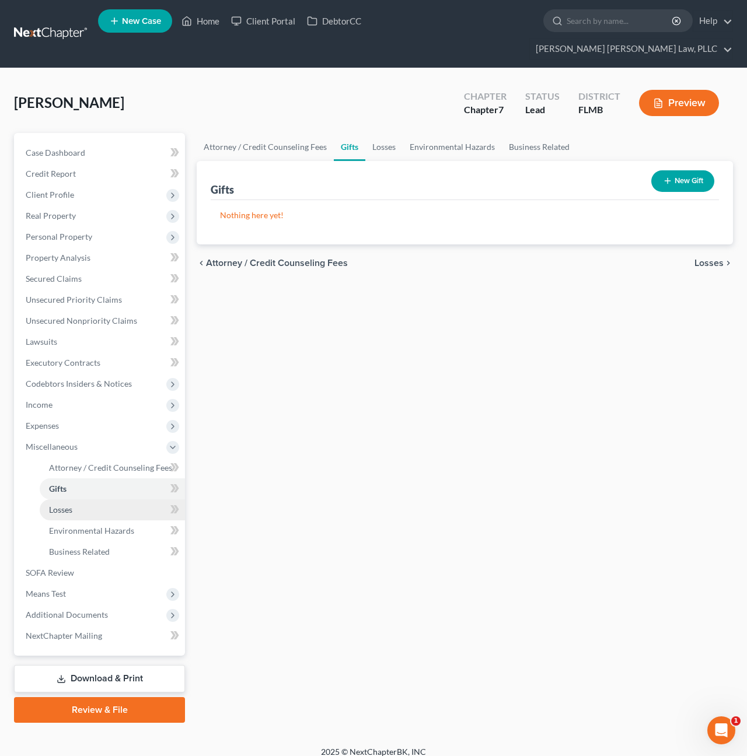
click at [108, 500] on link "Losses" at bounding box center [112, 510] width 145 height 21
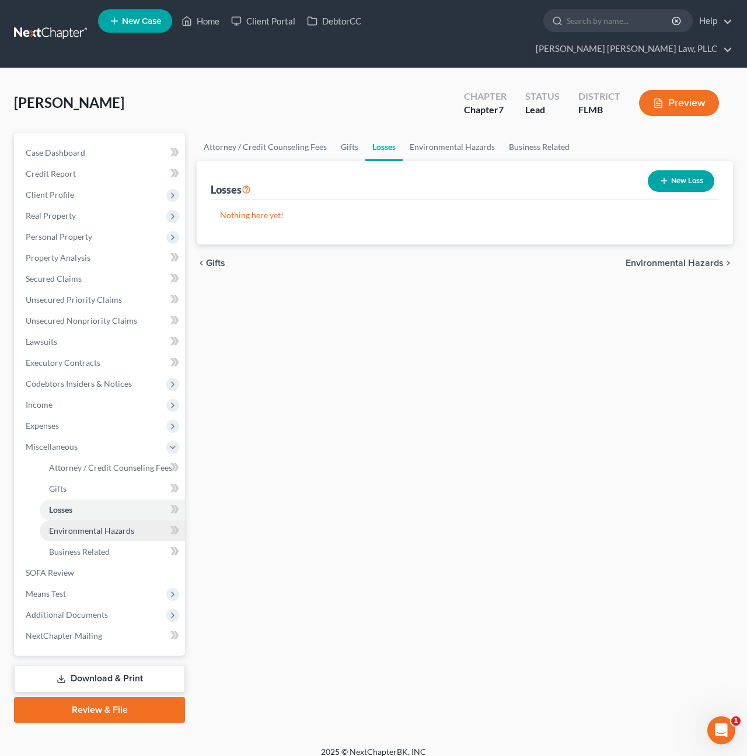
click at [108, 526] on span "Environmental Hazards" at bounding box center [91, 531] width 85 height 10
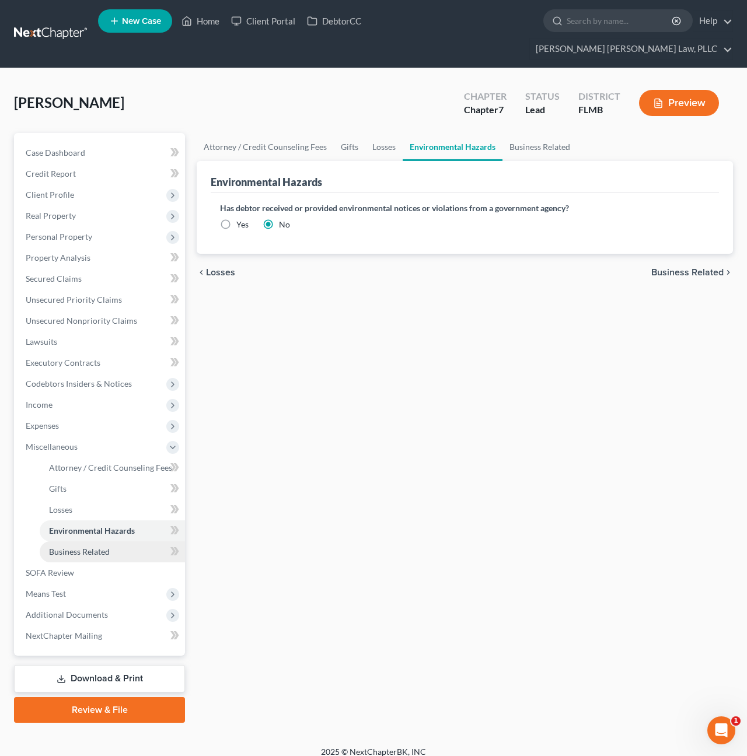
click at [109, 547] on span "Business Related" at bounding box center [79, 552] width 61 height 10
